Goal: Check status

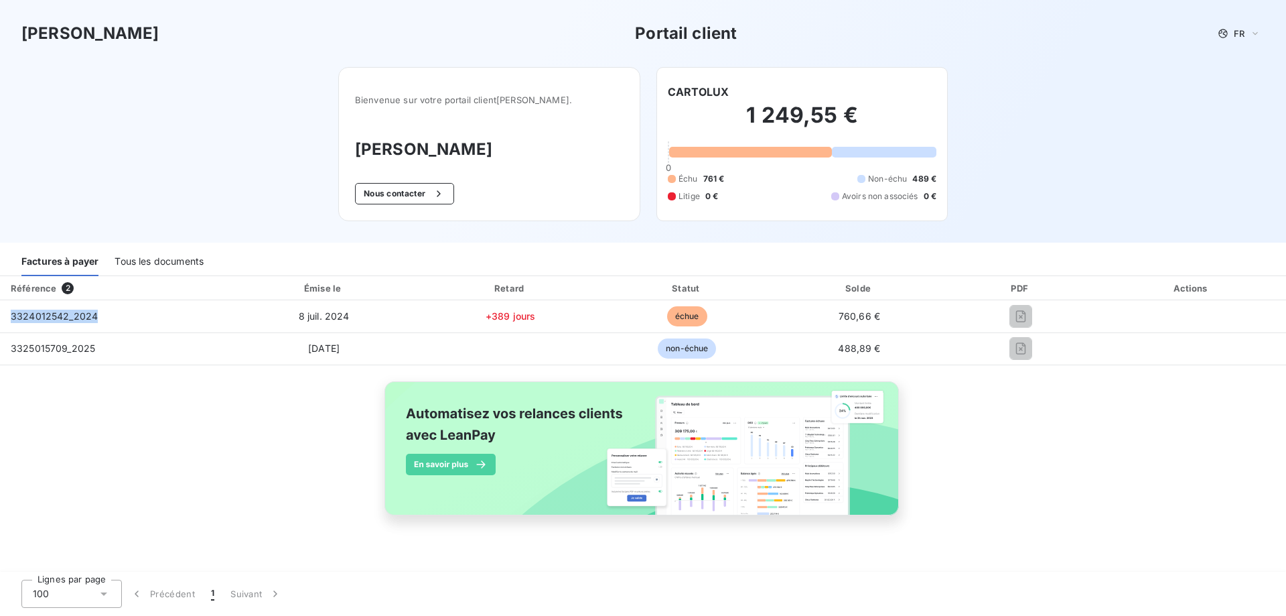
drag, startPoint x: 107, startPoint y: 316, endPoint x: -17, endPoint y: 315, distance: 124.6
click at [0, 315] on html "Fedrigoni Portail client FR Bienvenue sur votre portail client [PERSON_NAME] . …" at bounding box center [643, 308] width 1286 height 616
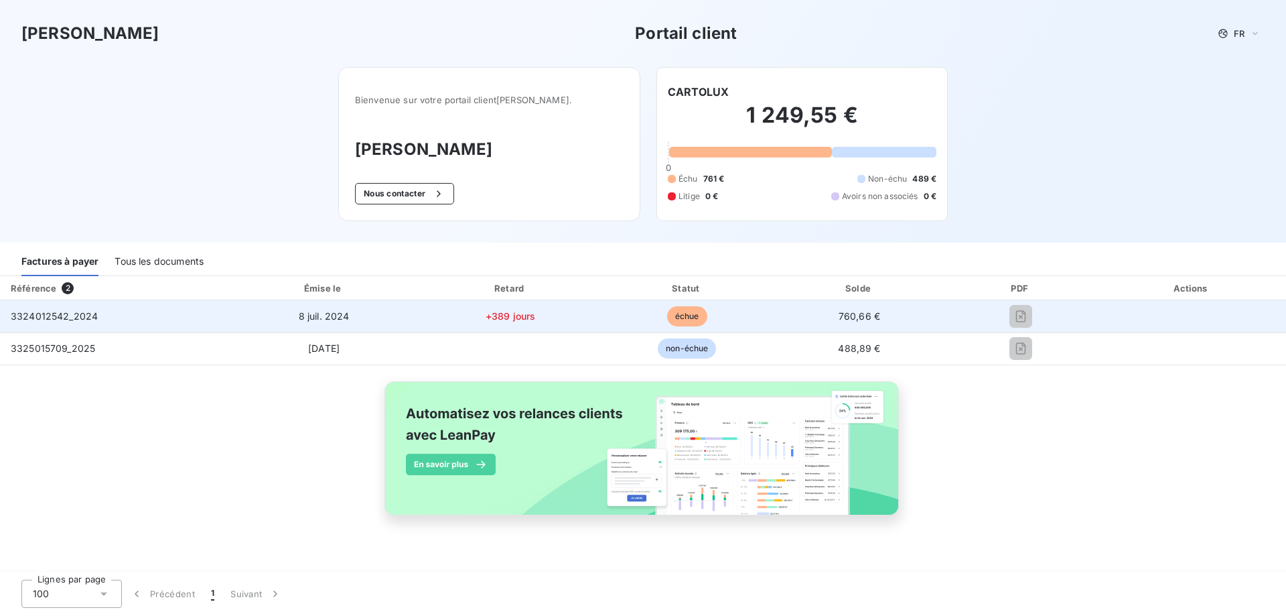
click at [635, 322] on td "échue" at bounding box center [687, 316] width 175 height 32
click at [70, 315] on span "3324012542_2024" at bounding box center [54, 315] width 87 height 11
copy span "3324012542_2024"
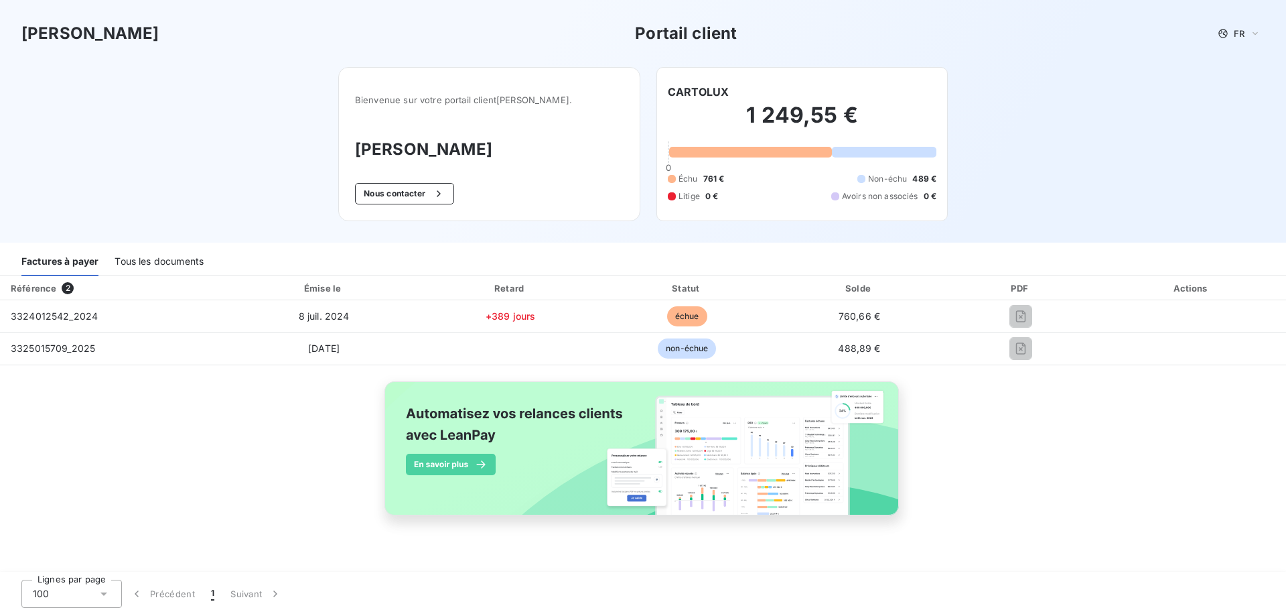
click at [1023, 429] on div "Référence 2 Émise le Retard Statut Solde PDF Actions 3324012542_2024 [DATE] +38…" at bounding box center [643, 411] width 1286 height 270
